Goal: Task Accomplishment & Management: Manage account settings

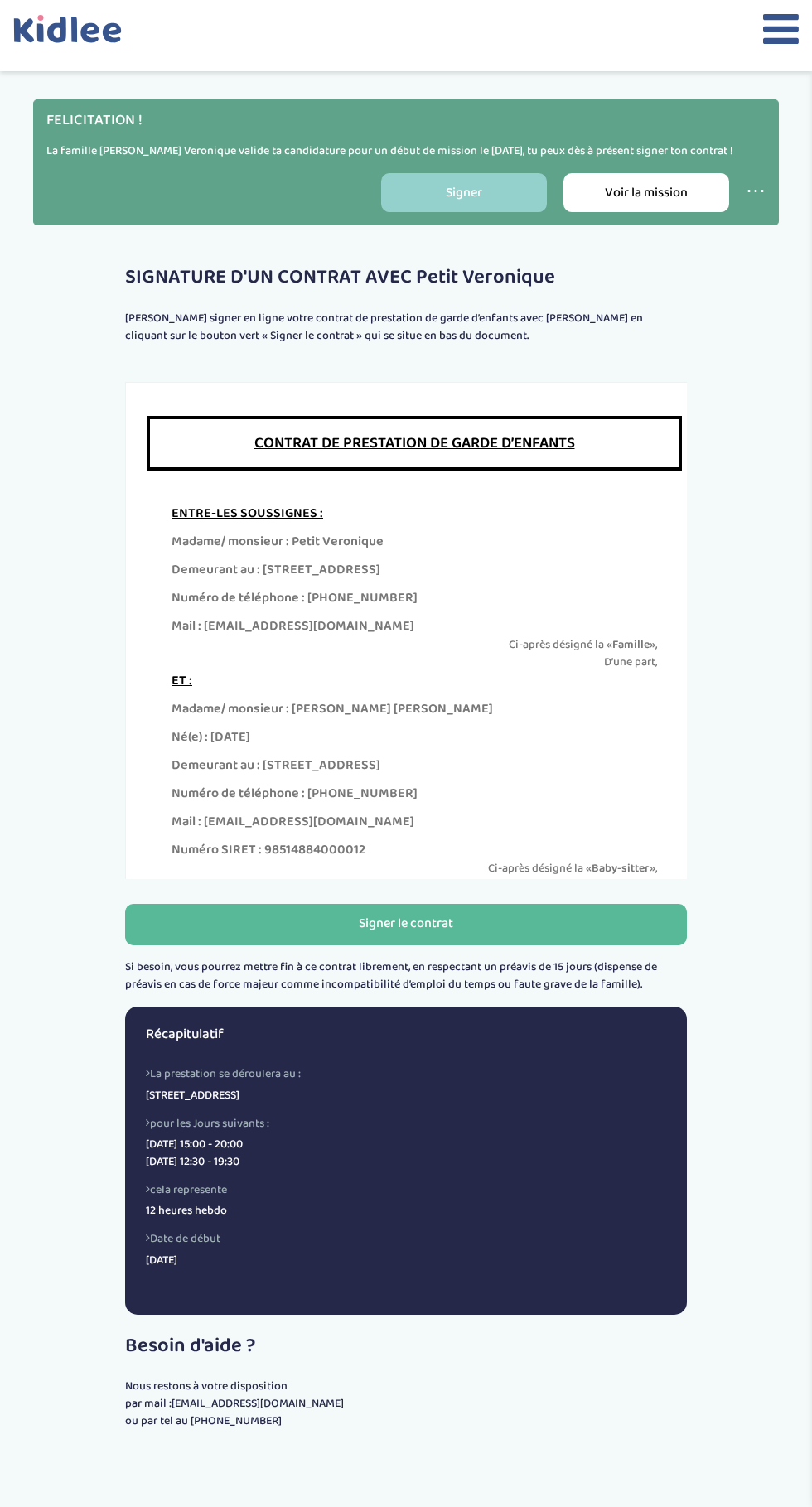
scroll to position [28, 0]
click at [238, 912] on button "Signer le contrat" at bounding box center [406, 924] width 562 height 42
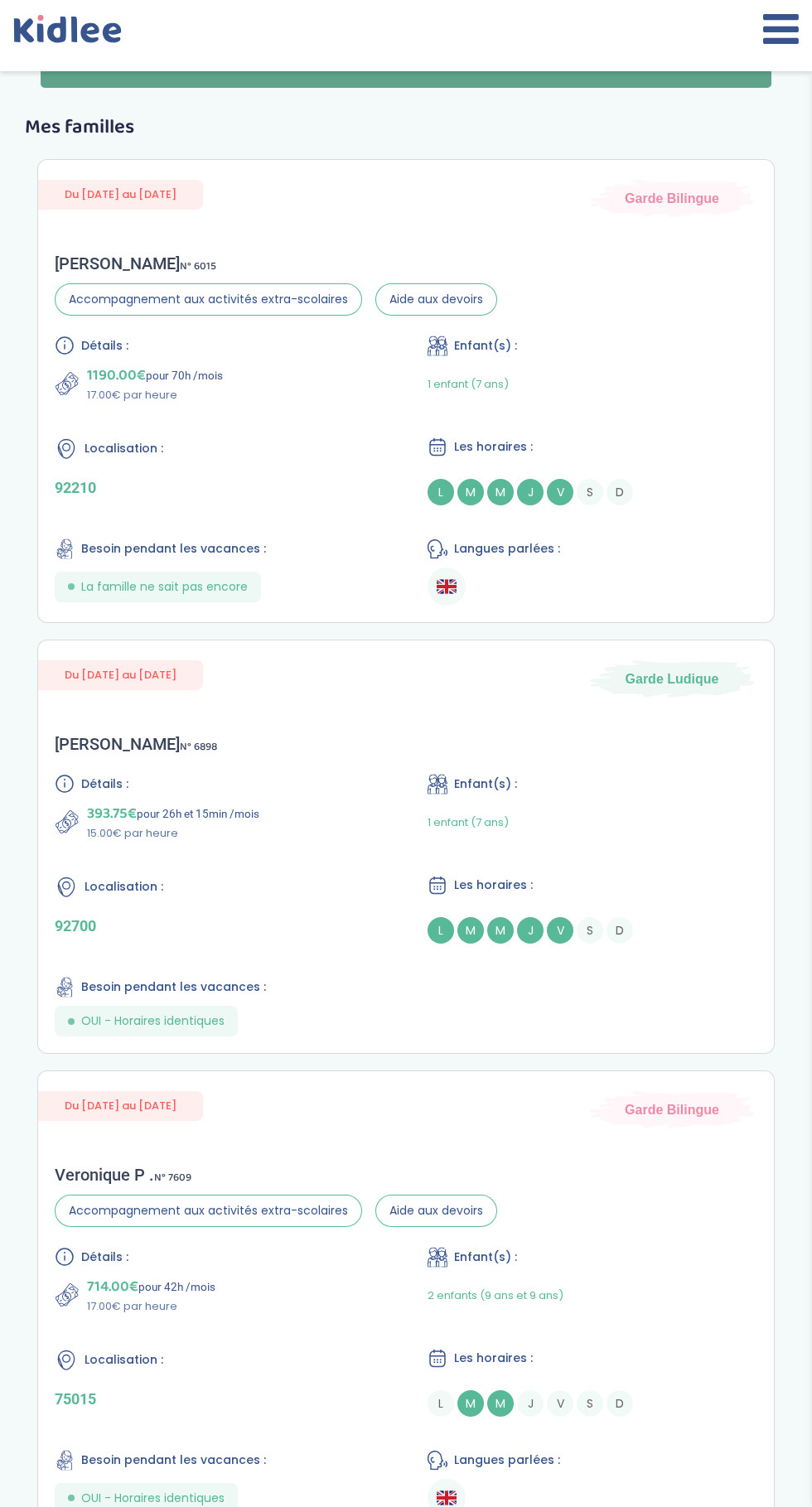
scroll to position [58, 0]
click at [572, 1162] on div "Veronique P . N° 7609 Accompagnement aux activités extra-scolaires Aide aux dev…" at bounding box center [406, 1341] width 736 height 385
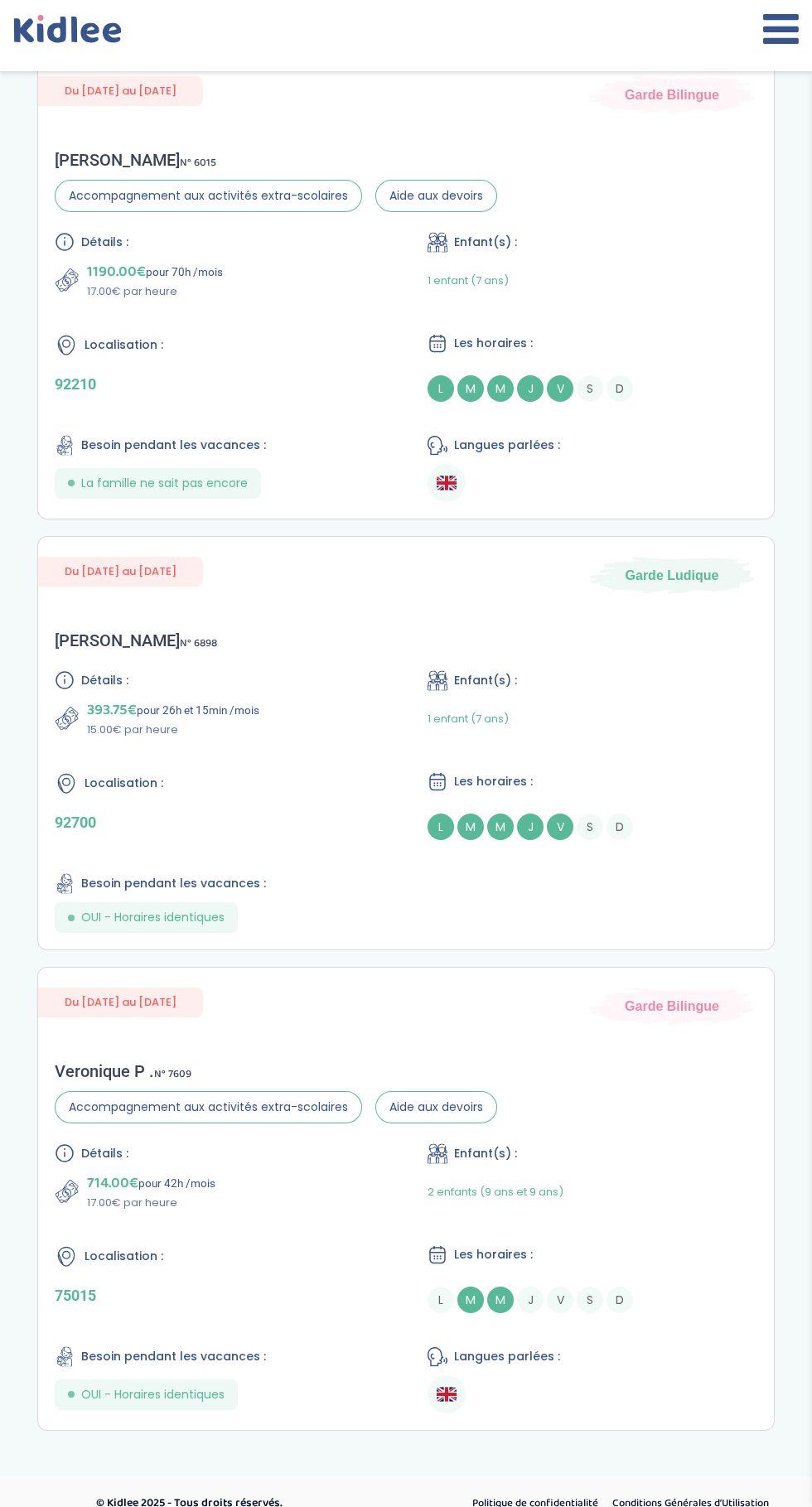
scroll to position [177, 0]
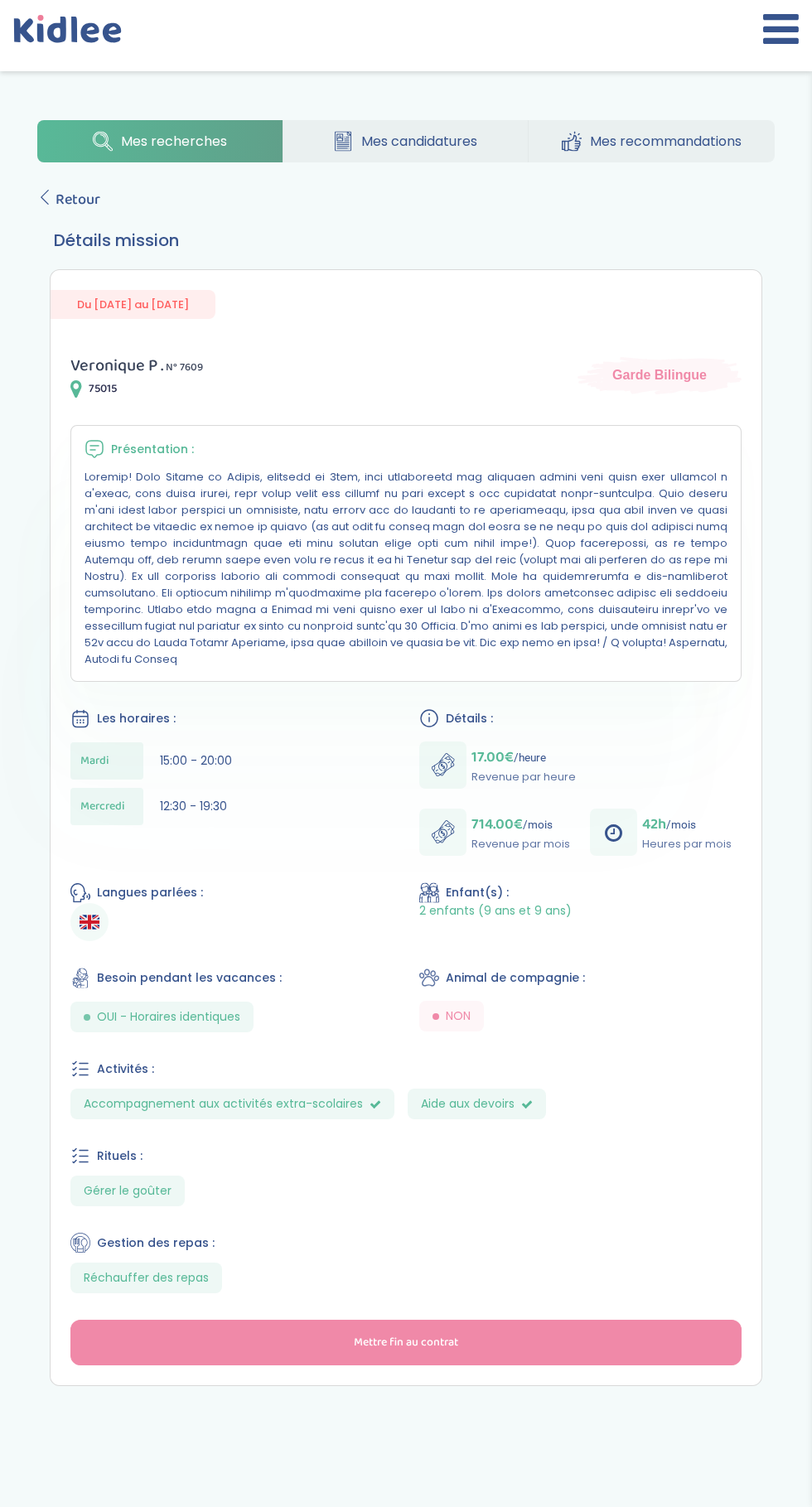
click at [763, 25] on icon at bounding box center [781, 29] width 36 height 42
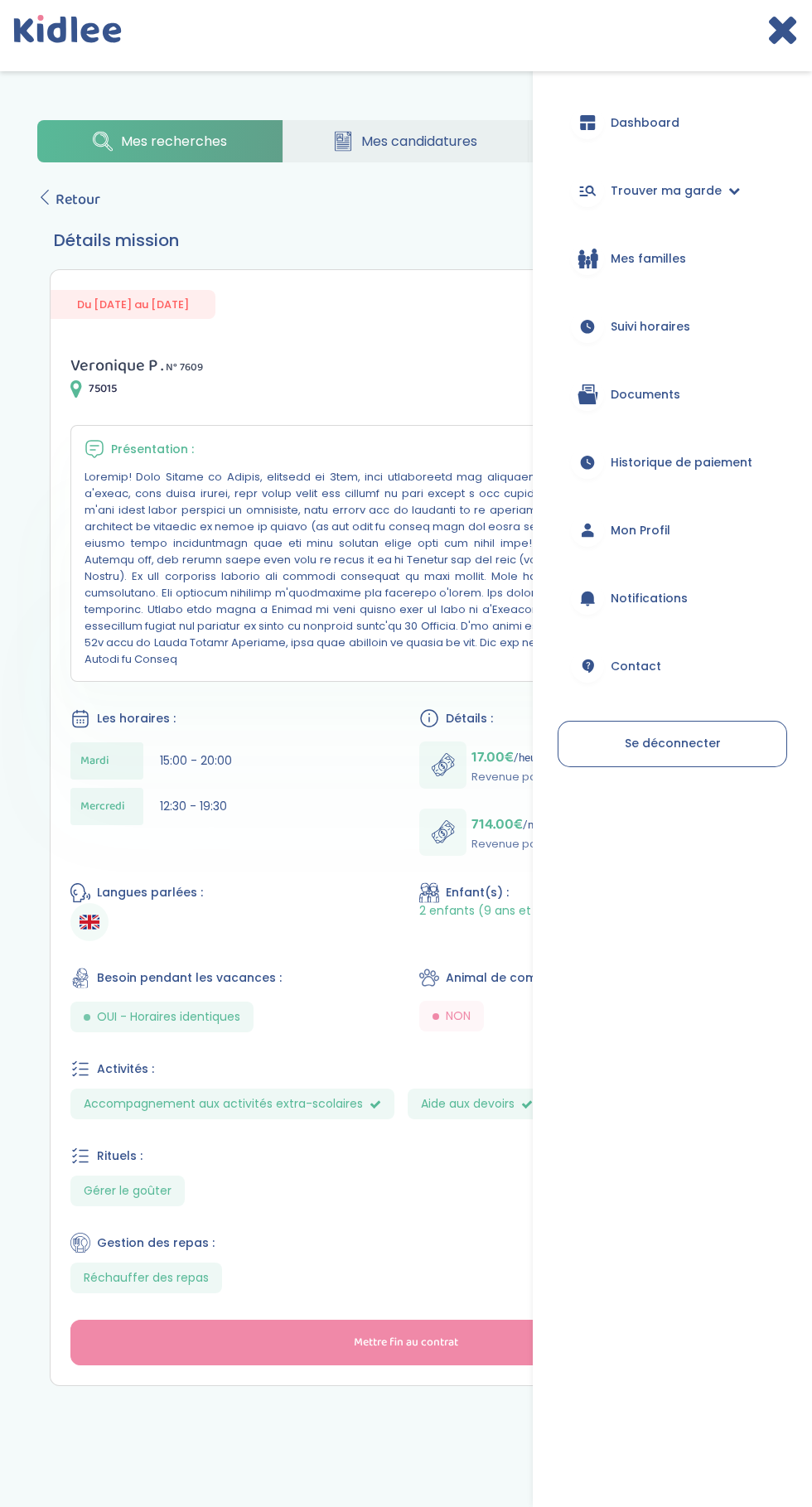
click at [673, 333] on span "Suivi horaires" at bounding box center [651, 327] width 80 height 18
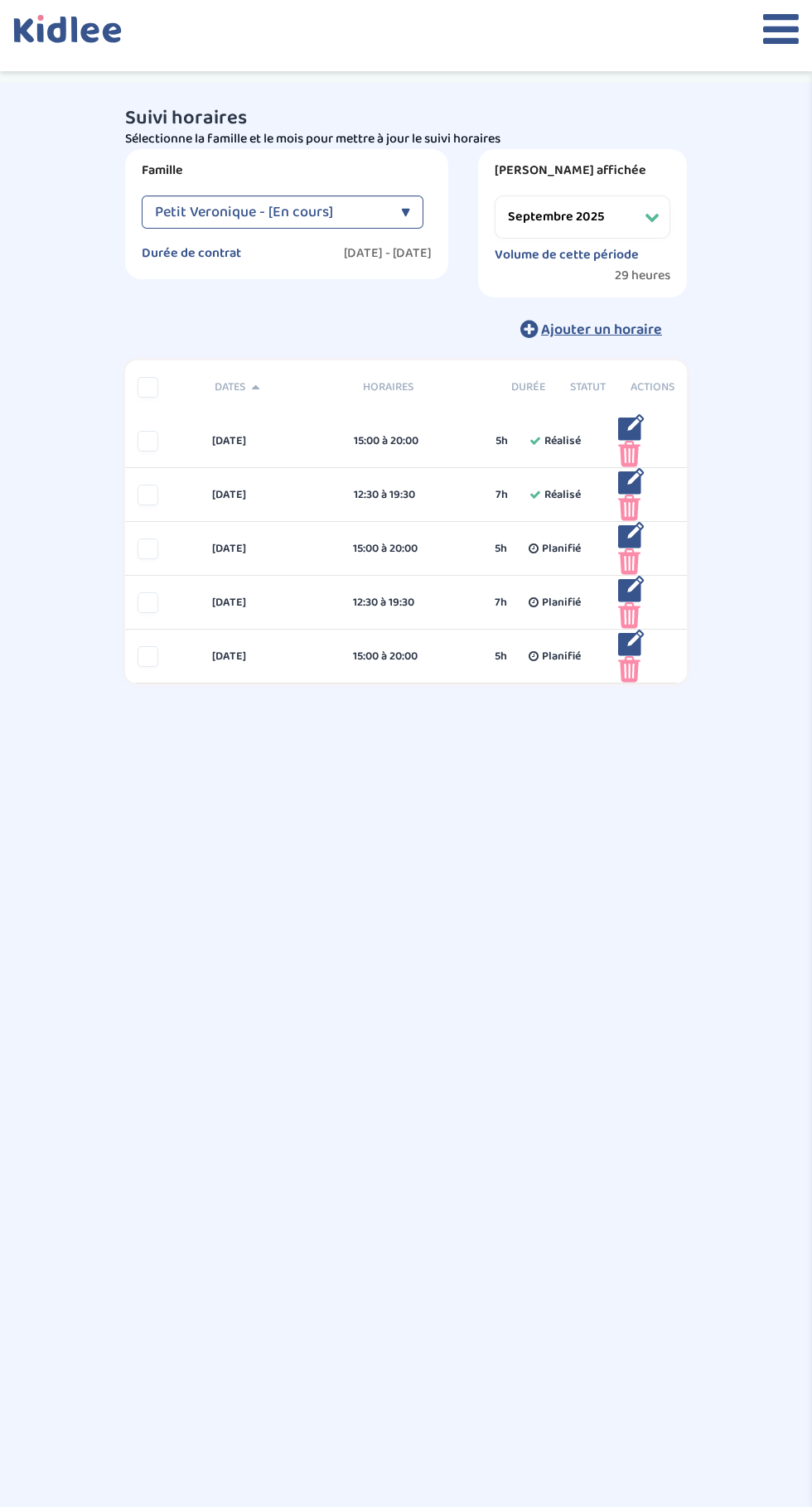
click at [371, 227] on div "Petit Veronique - [En cours]" at bounding box center [274, 211] width 238 height 33
click at [304, 906] on div "trouver ma garde Dashboard Mon profil Mes famille Mes documents Dashboard Trouv…" at bounding box center [406, 837] width 812 height 1507
click at [629, 213] on select "Filtrer par mois septembre 2025 octobre 2025 novembre 2025 décembre 2025 janvie…" at bounding box center [582, 216] width 176 height 43
select select "octobre 2025"
click at [495, 195] on select "Filtrer par mois septembre 2025 octobre 2025 novembre 2025 décembre 2025 janvie…" at bounding box center [582, 216] width 176 height 43
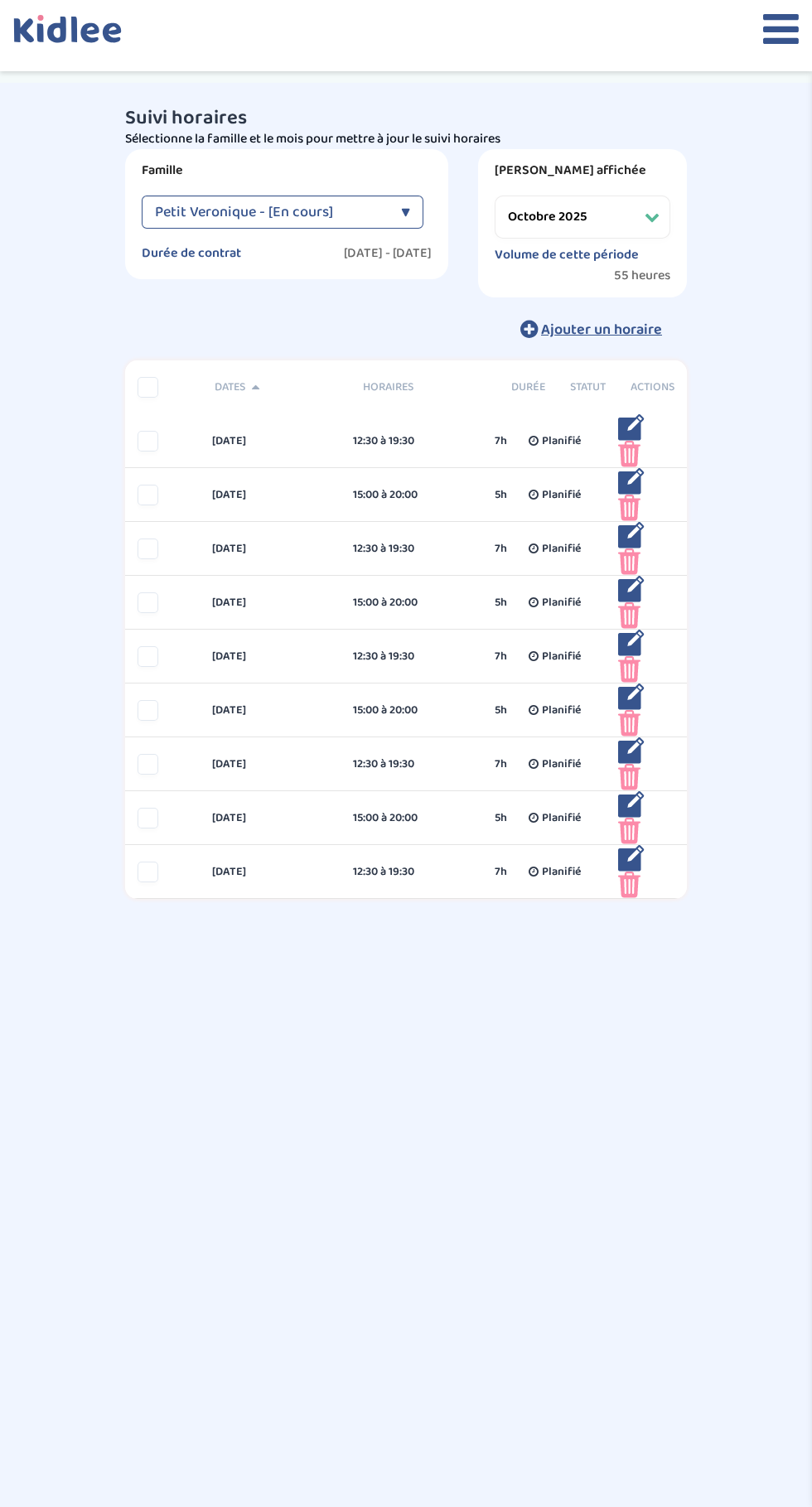
click at [769, 41] on icon at bounding box center [781, 29] width 36 height 42
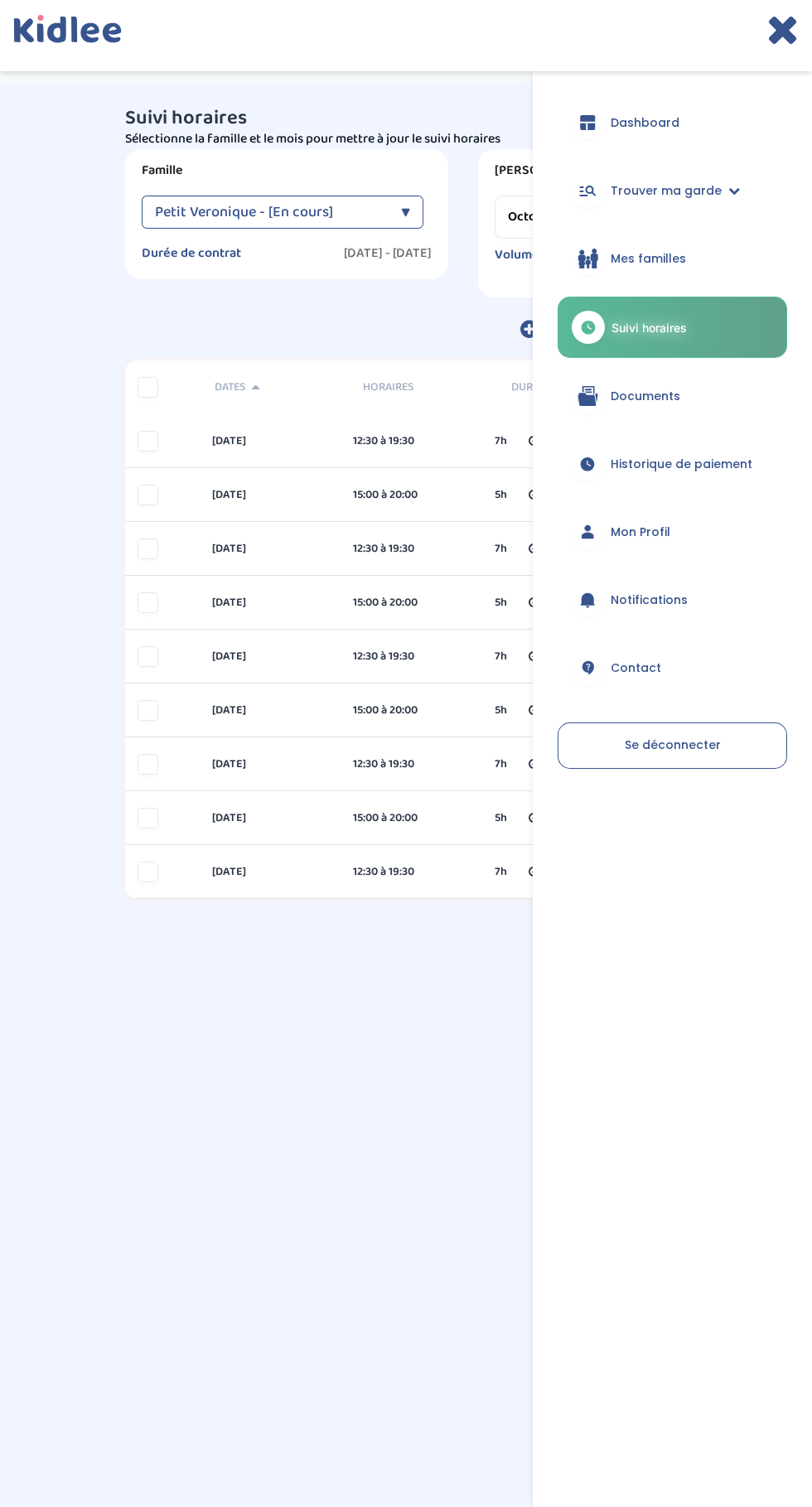
click at [664, 259] on span "Mes familles" at bounding box center [648, 259] width 76 height 18
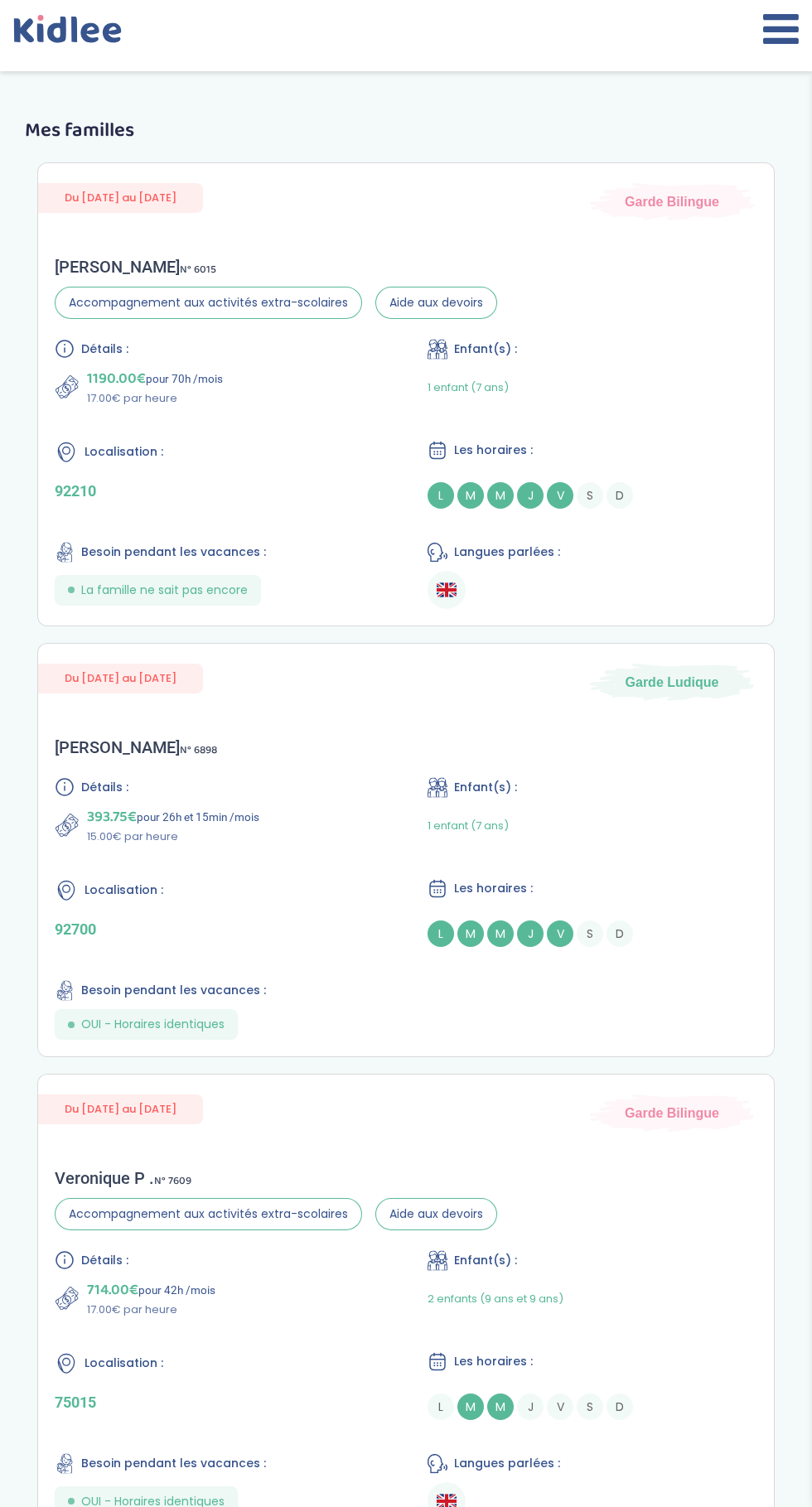
click at [780, 46] on icon at bounding box center [781, 29] width 36 height 42
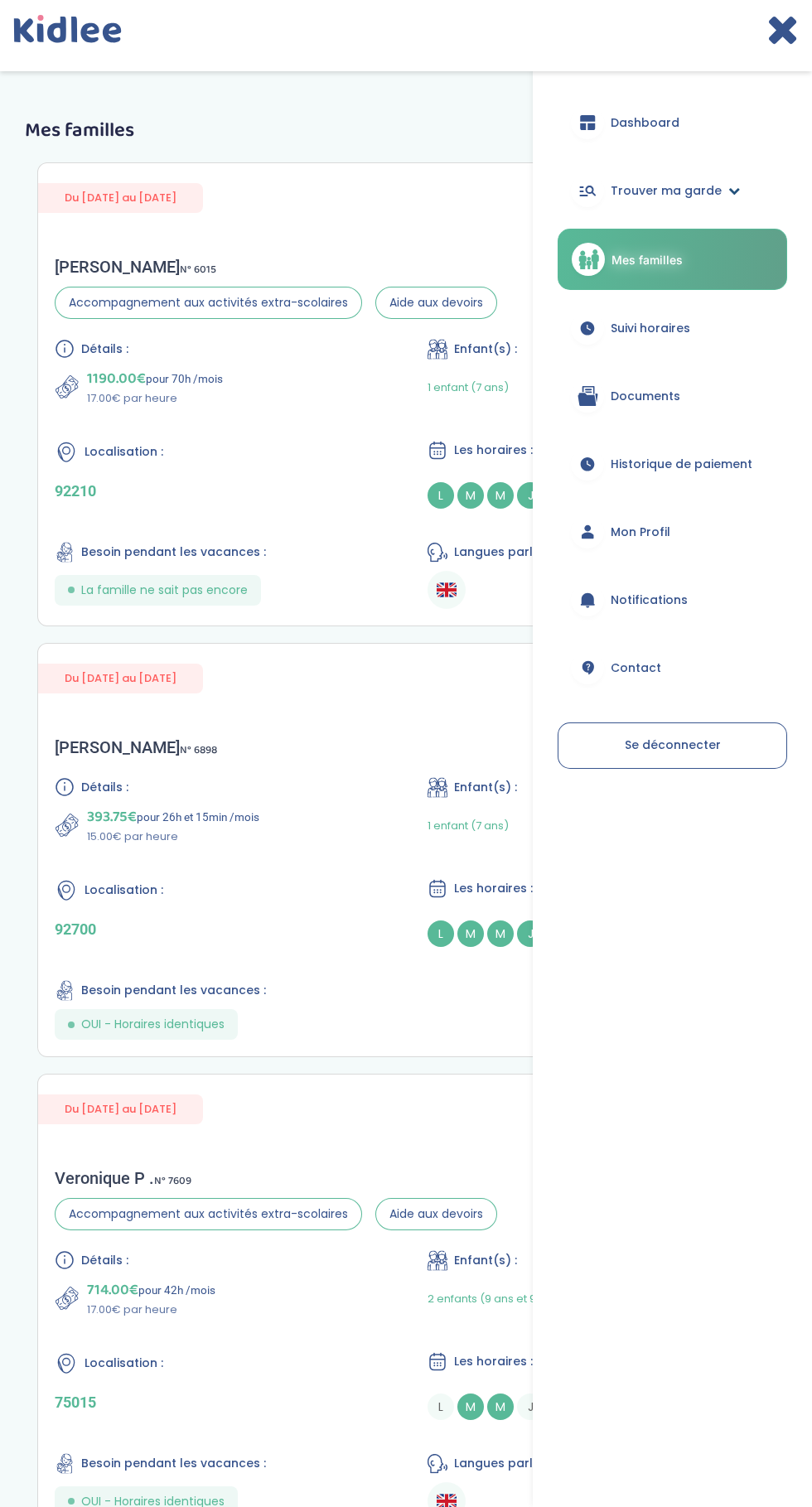
click at [690, 197] on span "Trouver ma garde" at bounding box center [666, 191] width 111 height 18
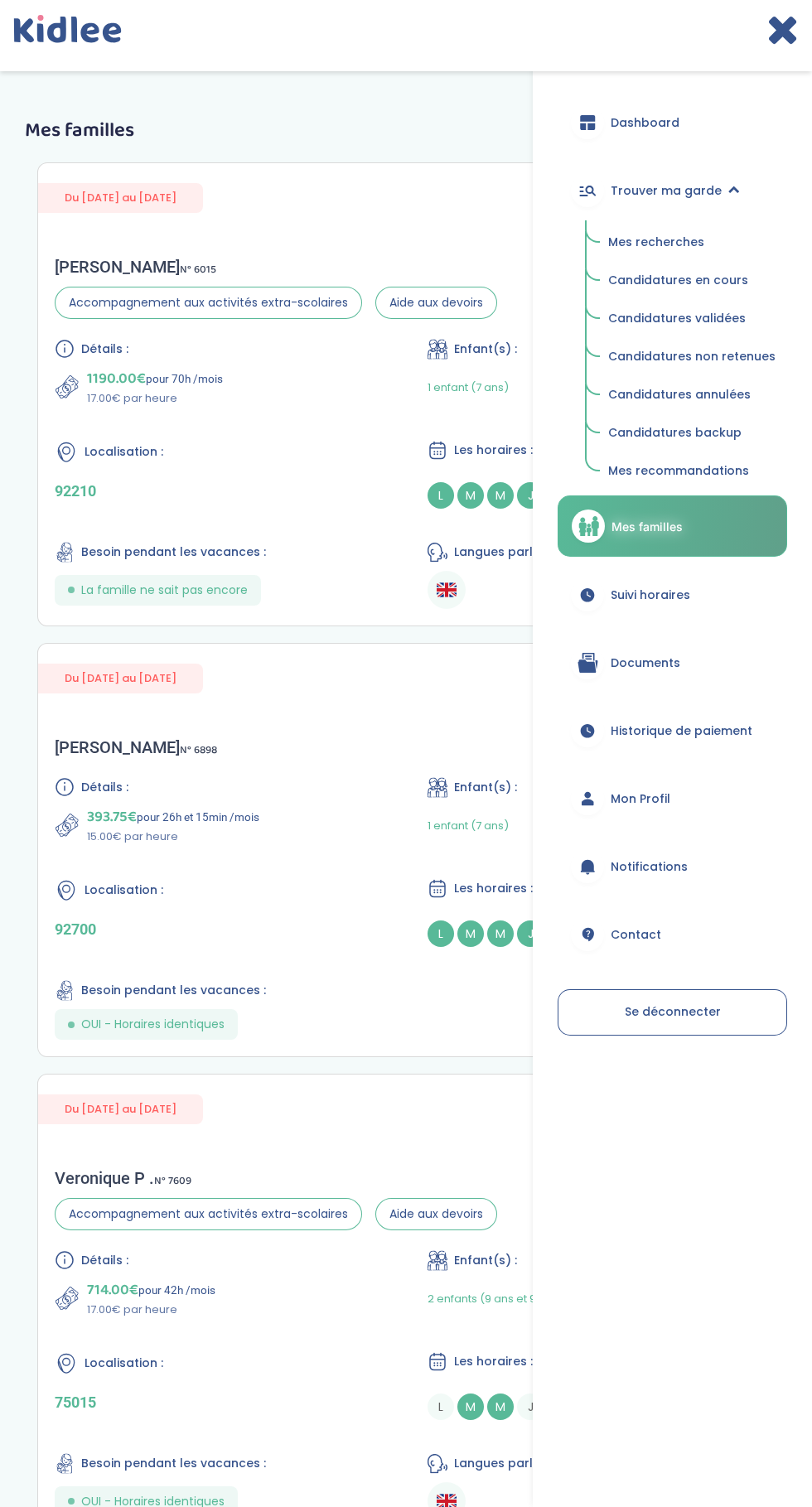
click at [674, 317] on span "Candidatures validées" at bounding box center [677, 318] width 137 height 17
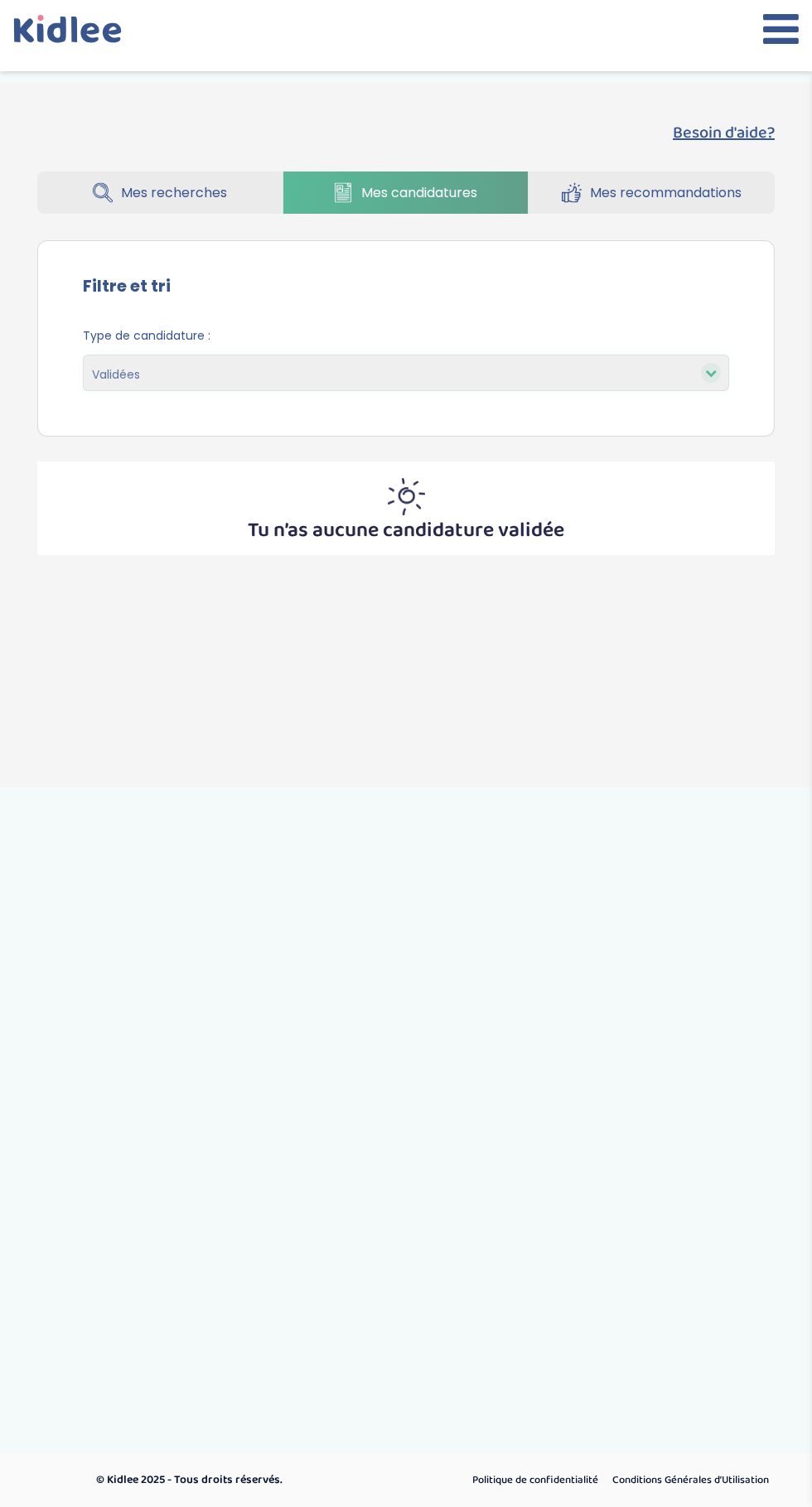
click at [708, 367] on icon at bounding box center [711, 373] width 12 height 12
click at [667, 369] on select "En cours Validées Non retenues Annulées Backup" at bounding box center [406, 373] width 647 height 36
select select "pending"
click at [83, 355] on select "En cours Validées Non retenues Annulées Backup" at bounding box center [406, 373] width 647 height 36
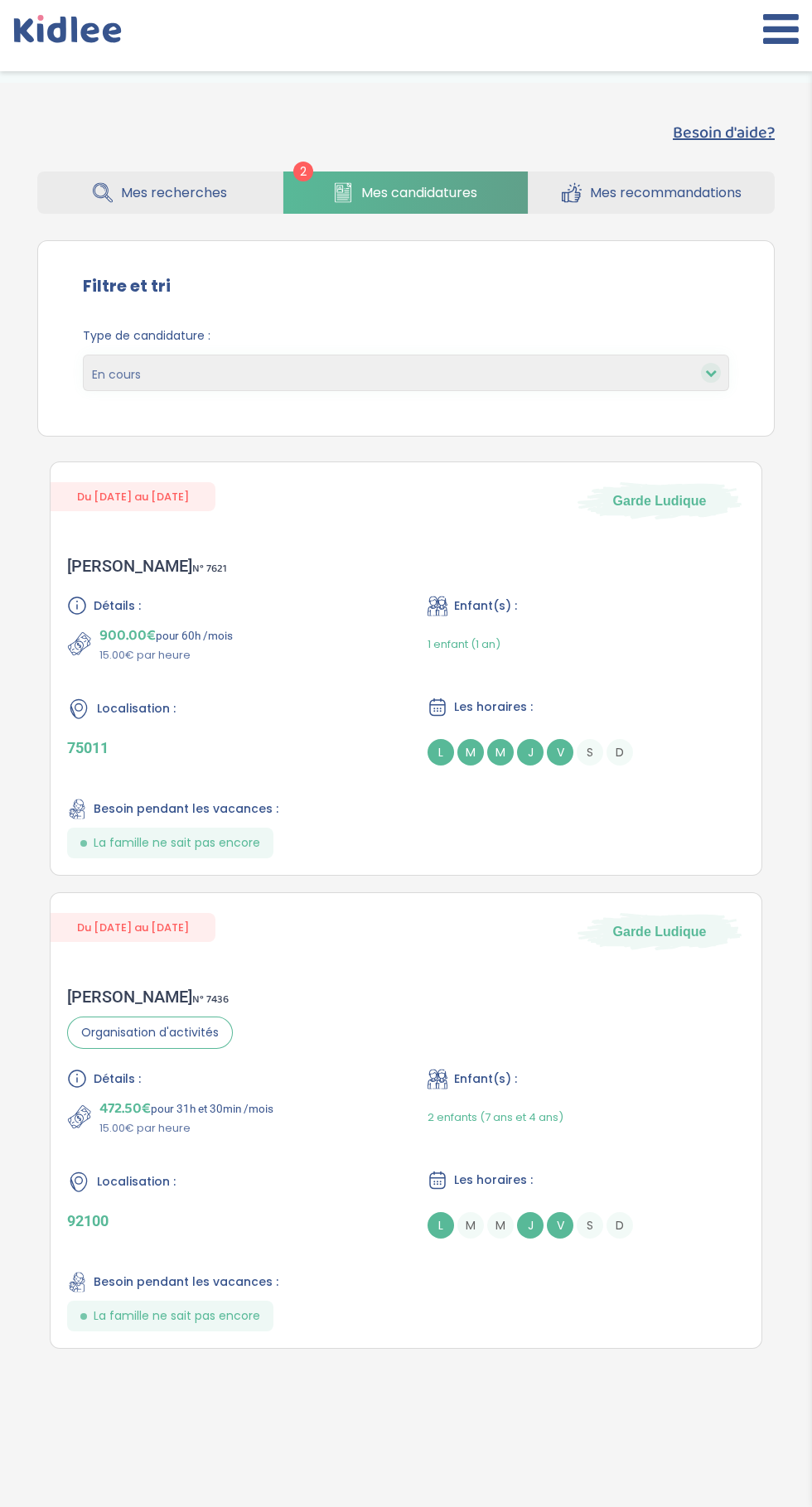
click at [595, 995] on div "[PERSON_NAME] N° 7436 Organisation d'activités Détails : 472.50€ pour 31h et 30…" at bounding box center [406, 1158] width 711 height 378
